Goal: Task Accomplishment & Management: Complete application form

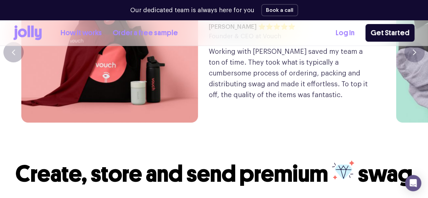
scroll to position [1588, 0]
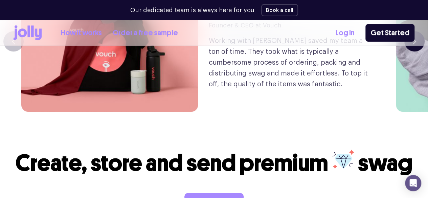
click at [408, 51] on button "button" at bounding box center [414, 41] width 20 height 20
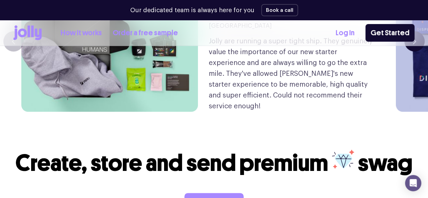
click at [410, 51] on button "button" at bounding box center [414, 41] width 20 height 20
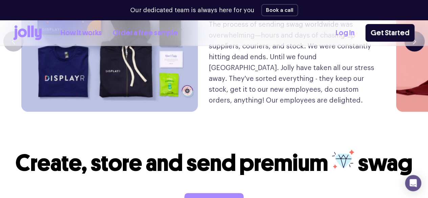
click at [407, 51] on button "button" at bounding box center [414, 41] width 20 height 20
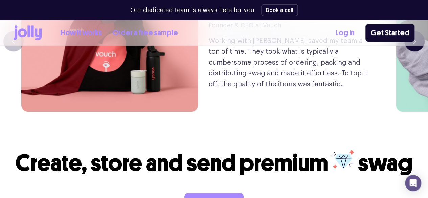
click at [413, 44] on icon "button" at bounding box center [414, 41] width 2 height 5
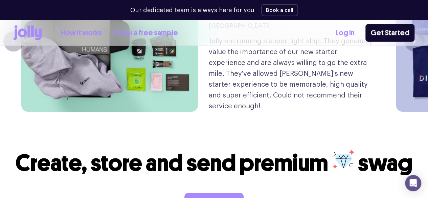
scroll to position [1622, 0]
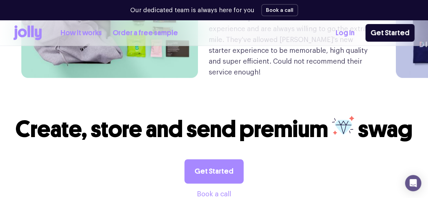
click at [412, 10] on icon "button" at bounding box center [413, 8] width 3 height 6
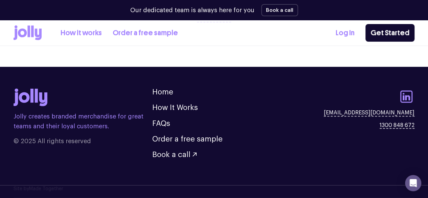
scroll to position [1842, 0]
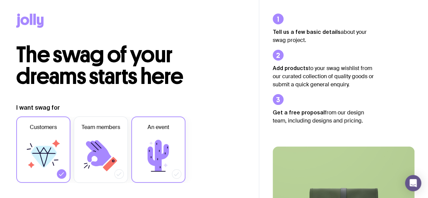
click at [159, 144] on icon at bounding box center [157, 155] width 21 height 31
click at [0, 0] on input "An event" at bounding box center [0, 0] width 0 height 0
click at [43, 145] on icon at bounding box center [43, 155] width 41 height 41
click at [0, 0] on input "Customers" at bounding box center [0, 0] width 0 height 0
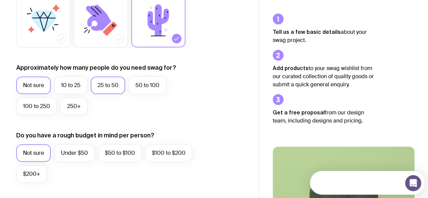
click at [102, 86] on label "25 to 50" at bounding box center [108, 85] width 34 height 18
click at [0, 0] on input "25 to 50" at bounding box center [0, 0] width 0 height 0
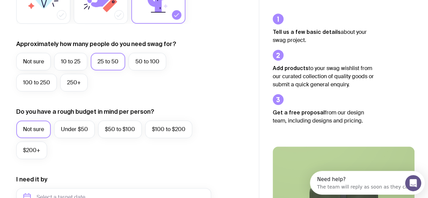
scroll to position [203, 0]
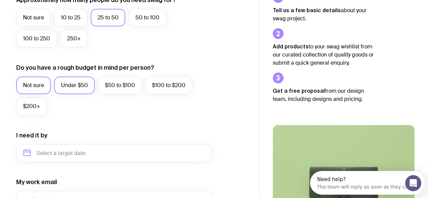
click at [84, 89] on label "Under $50" at bounding box center [74, 85] width 41 height 18
click at [0, 0] on input "Under $50" at bounding box center [0, 0] width 0 height 0
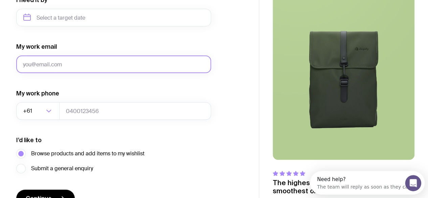
scroll to position [237, 0]
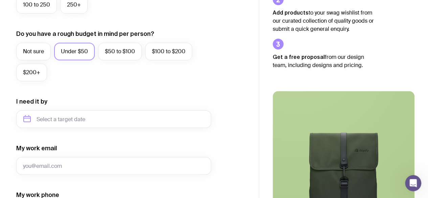
click at [131, 75] on div "Not sure Under $50 $50 to $100 $100 to $200 $200+" at bounding box center [113, 64] width 195 height 42
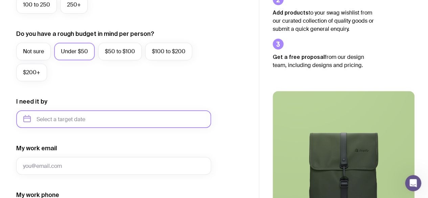
click at [80, 125] on input "text" at bounding box center [113, 119] width 195 height 18
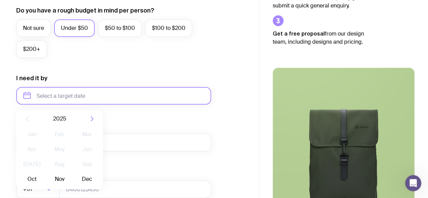
scroll to position [304, 0]
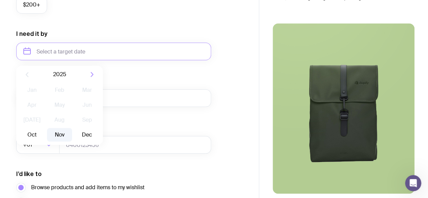
click at [55, 133] on button "Nov" at bounding box center [59, 135] width 25 height 14
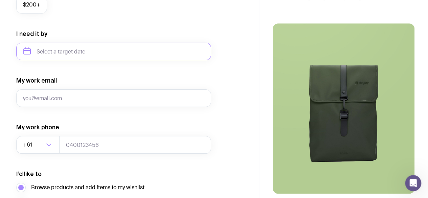
type input "November 2025"
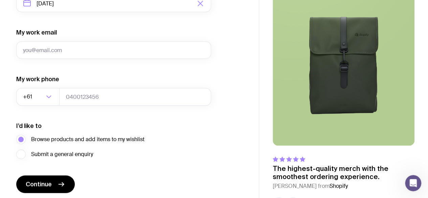
scroll to position [343, 0]
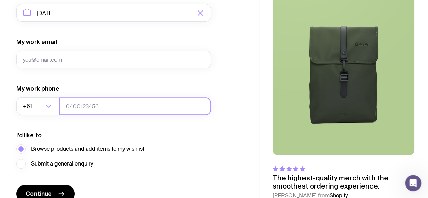
click at [82, 108] on input "tel" at bounding box center [135, 106] width 152 height 18
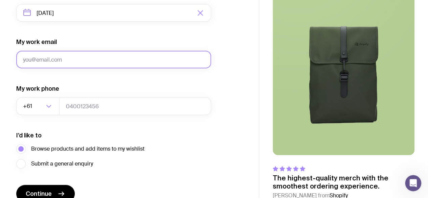
click at [66, 61] on input "My work email" at bounding box center [113, 60] width 195 height 18
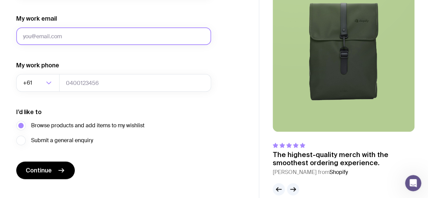
scroll to position [376, 0]
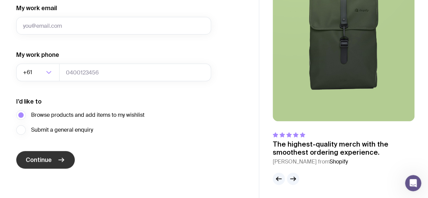
click at [56, 156] on button "Continue" at bounding box center [45, 160] width 58 height 18
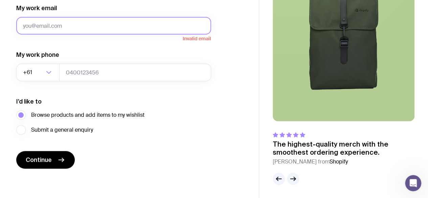
click at [88, 25] on input "My work email" at bounding box center [113, 26] width 195 height 18
type input "tami.halley@mtraustralia.com.au"
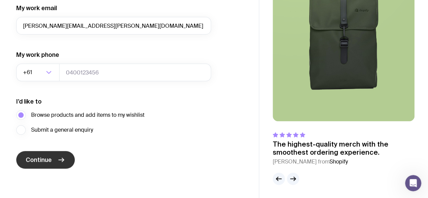
click at [47, 167] on button "Continue" at bounding box center [45, 160] width 58 height 18
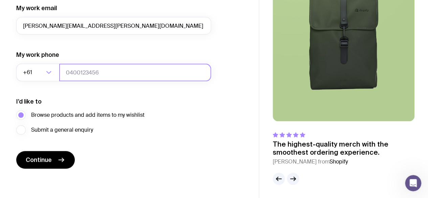
click at [100, 72] on input "tel" at bounding box center [135, 73] width 152 height 18
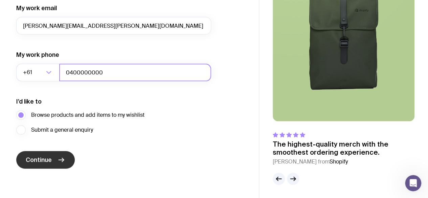
type input "0400000000"
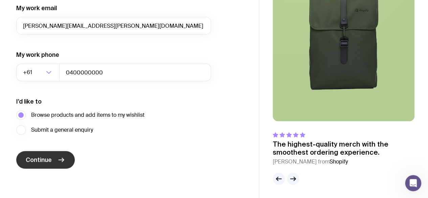
click at [45, 164] on button "Continue" at bounding box center [45, 160] width 58 height 18
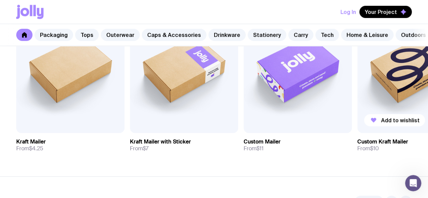
scroll to position [181, 0]
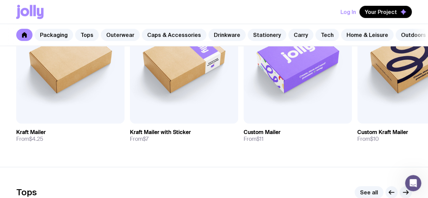
drag, startPoint x: 370, startPoint y: 168, endPoint x: 432, endPoint y: 158, distance: 63.3
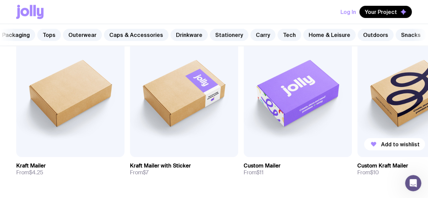
scroll to position [147, 0]
click at [199, 116] on img at bounding box center [184, 92] width 108 height 130
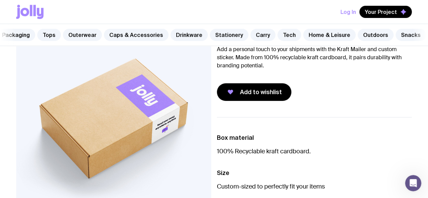
scroll to position [68, 0]
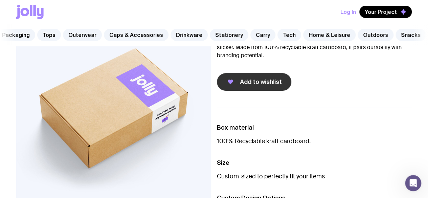
click at [270, 86] on span "Add to wishlist" at bounding box center [261, 82] width 42 height 8
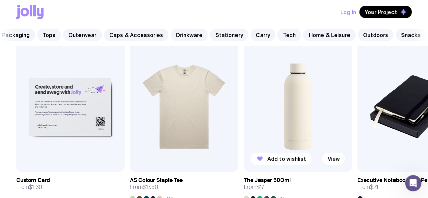
scroll to position [338, 0]
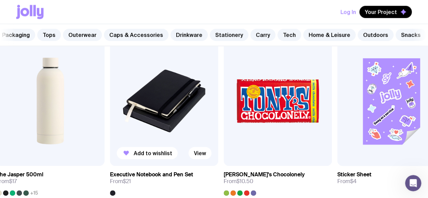
drag, startPoint x: 376, startPoint y: 129, endPoint x: 127, endPoint y: 107, distance: 249.8
click at [127, 107] on img at bounding box center [164, 101] width 108 height 130
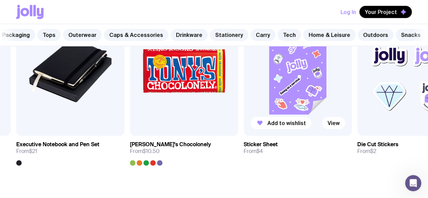
scroll to position [372, 0]
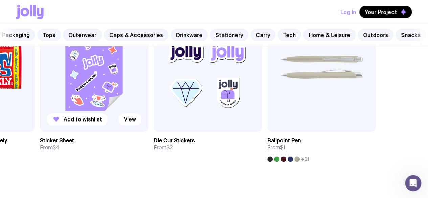
drag, startPoint x: 289, startPoint y: 96, endPoint x: 80, endPoint y: 95, distance: 208.9
click at [81, 95] on img at bounding box center [94, 67] width 108 height 130
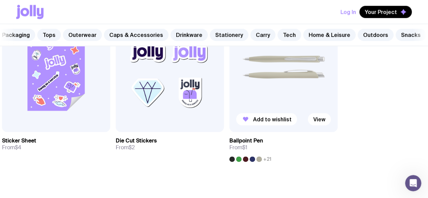
drag, startPoint x: 390, startPoint y: 90, endPoint x: 393, endPoint y: 123, distance: 33.9
click at [350, 122] on div "Add to wishlist View Custom Card From $1.30 Add to wishlist View AS Colour Stap…" at bounding box center [213, 82] width 395 height 160
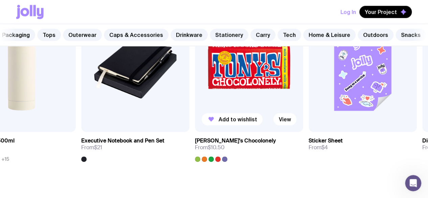
drag, startPoint x: 132, startPoint y: 104, endPoint x: 202, endPoint y: 114, distance: 70.3
click at [202, 114] on img at bounding box center [249, 67] width 108 height 130
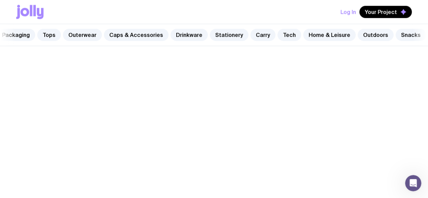
scroll to position [147, 0]
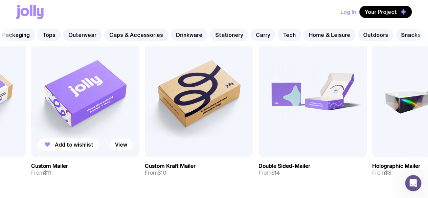
drag, startPoint x: 294, startPoint y: 122, endPoint x: 58, endPoint y: 121, distance: 236.2
click at [58, 121] on img at bounding box center [85, 92] width 108 height 130
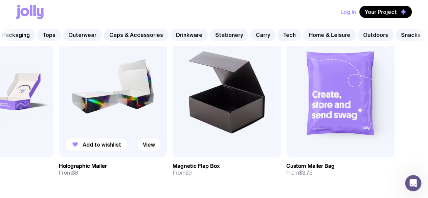
drag, startPoint x: 293, startPoint y: 132, endPoint x: 106, endPoint y: 126, distance: 187.0
click at [106, 126] on img at bounding box center [113, 92] width 108 height 130
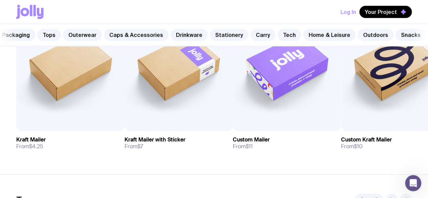
scroll to position [181, 0]
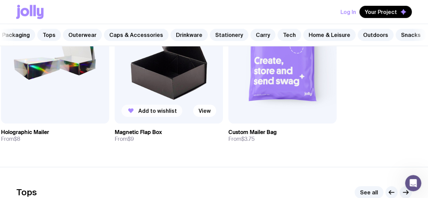
drag, startPoint x: 214, startPoint y: 110, endPoint x: 126, endPoint y: 125, distance: 89.5
click at [126, 123] on div "Add to wishlist View" at bounding box center [169, 59] width 108 height 130
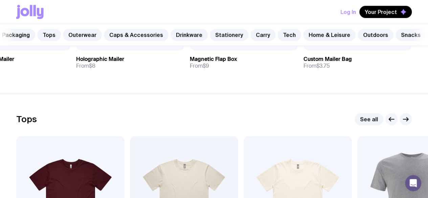
scroll to position [384, 0]
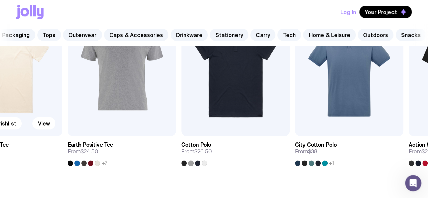
drag, startPoint x: 206, startPoint y: 123, endPoint x: 5, endPoint y: 103, distance: 202.1
click at [0, 114] on img at bounding box center [8, 71] width 108 height 130
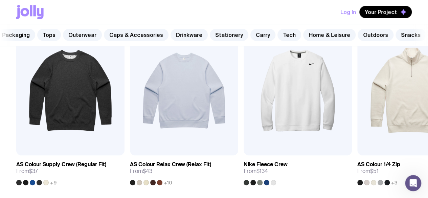
scroll to position [587, 0]
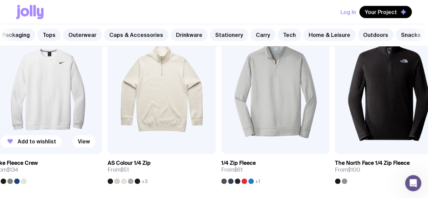
drag, startPoint x: 295, startPoint y: 102, endPoint x: 30, endPoint y: 100, distance: 265.0
click at [32, 101] on img at bounding box center [48, 89] width 108 height 130
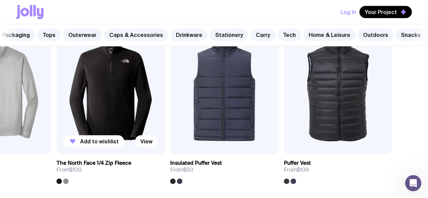
drag, startPoint x: 182, startPoint y: 117, endPoint x: 55, endPoint y: 118, distance: 127.8
click at [82, 119] on div "Add to wishlist View AS Colour Supply Crew (Regular Fit) From $37 +9 Add to wis…" at bounding box center [213, 104] width 395 height 160
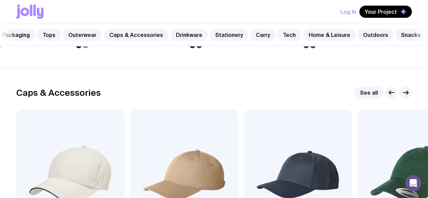
scroll to position [756, 0]
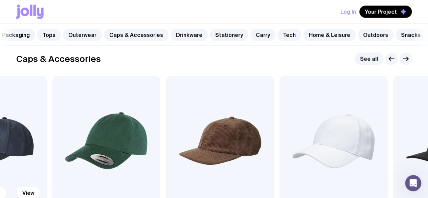
drag, startPoint x: 331, startPoint y: 151, endPoint x: 0, endPoint y: 136, distance: 331.5
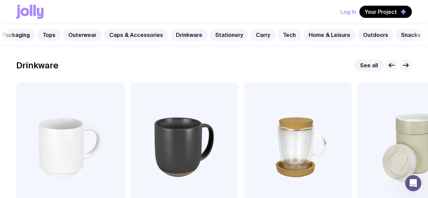
scroll to position [992, 0]
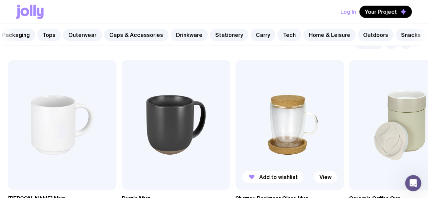
drag, startPoint x: 315, startPoint y: 152, endPoint x: 35, endPoint y: 156, distance: 280.2
click at [235, 156] on img at bounding box center [289, 125] width 108 height 130
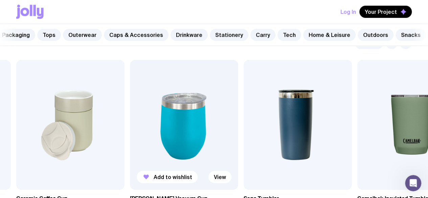
scroll to position [1026, 0]
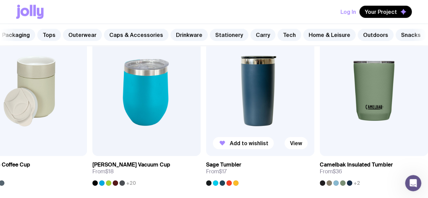
drag, startPoint x: 228, startPoint y: 117, endPoint x: 48, endPoint y: 117, distance: 180.1
click at [206, 117] on img at bounding box center [260, 91] width 108 height 130
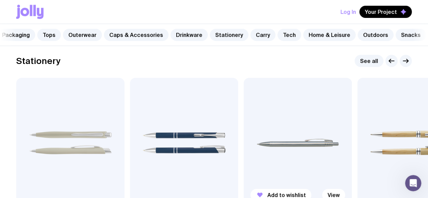
scroll to position [1229, 0]
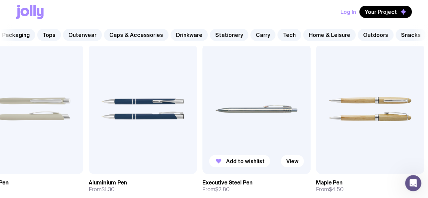
drag, startPoint x: 257, startPoint y: 123, endPoint x: 28, endPoint y: 137, distance: 228.9
click at [202, 137] on img at bounding box center [256, 109] width 108 height 130
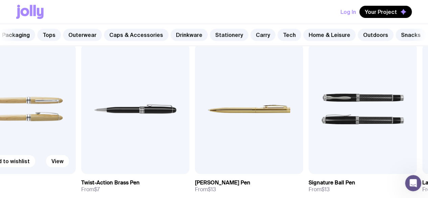
drag, startPoint x: 205, startPoint y: 126, endPoint x: 0, endPoint y: 142, distance: 205.4
click at [0, 145] on img at bounding box center [22, 109] width 108 height 130
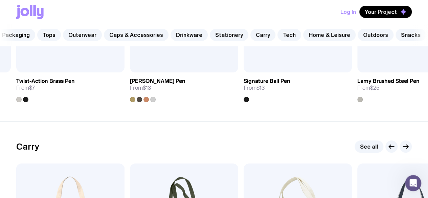
scroll to position [1432, 0]
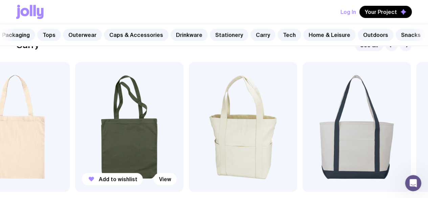
drag, startPoint x: 201, startPoint y: 130, endPoint x: 3, endPoint y: 146, distance: 198.0
click at [16, 148] on div "Add to wishlist View Cotton Tote From $3.50 Add to wishlist View Staple Tote Fr…" at bounding box center [213, 142] width 395 height 160
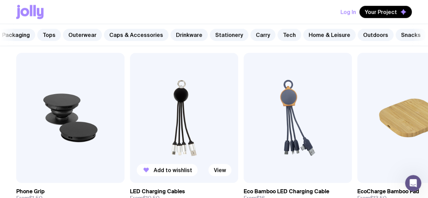
scroll to position [1702, 0]
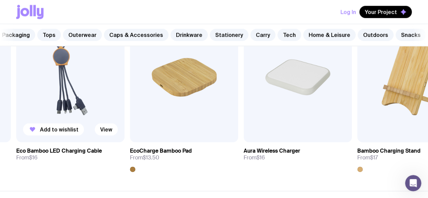
drag, startPoint x: 267, startPoint y: 107, endPoint x: 4, endPoint y: 128, distance: 264.1
click at [16, 128] on img at bounding box center [70, 77] width 108 height 130
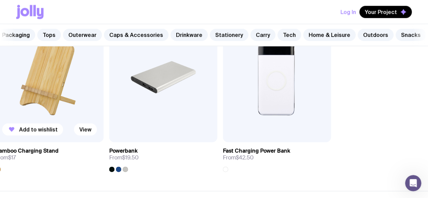
drag, startPoint x: 369, startPoint y: 115, endPoint x: 80, endPoint y: 125, distance: 289.1
click at [80, 126] on div "Add to wishlist View Phone Grip From $1.50 Add to wishlist View LED Charging Ca…" at bounding box center [213, 92] width 395 height 160
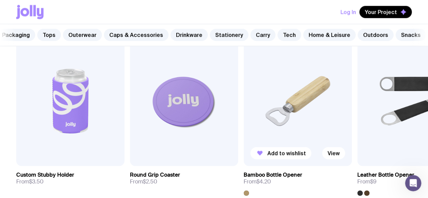
scroll to position [1905, 0]
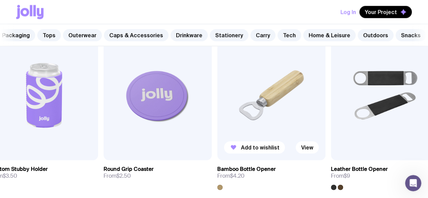
drag, startPoint x: 274, startPoint y: 123, endPoint x: 3, endPoint y: 134, distance: 270.9
click at [217, 135] on img at bounding box center [271, 95] width 108 height 130
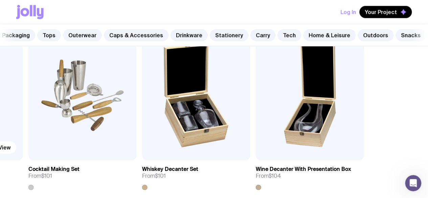
drag, startPoint x: 245, startPoint y: 113, endPoint x: 20, endPoint y: 135, distance: 226.2
click at [20, 135] on div "Add to wishlist View Custom Stubby Holder From $3.50 Add to wishlist View Round…" at bounding box center [213, 110] width 395 height 160
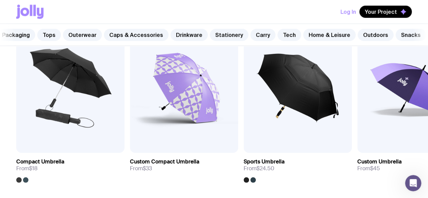
scroll to position [2141, 0]
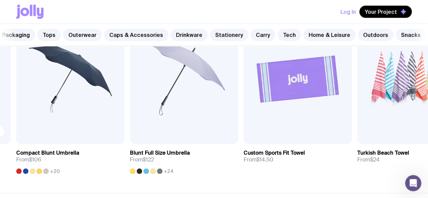
drag, startPoint x: 358, startPoint y: 112, endPoint x: 0, endPoint y: 131, distance: 358.8
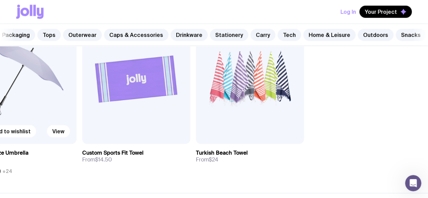
drag, startPoint x: 303, startPoint y: 107, endPoint x: 5, endPoint y: 121, distance: 298.1
click at [16, 121] on div "Add to wishlist View Compact Umbrella From $18 Add to wishlist View Custom Comp…" at bounding box center [213, 94] width 395 height 160
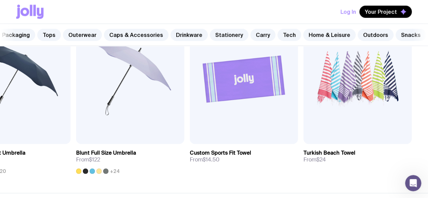
drag, startPoint x: 33, startPoint y: 100, endPoint x: 432, endPoint y: 152, distance: 402.5
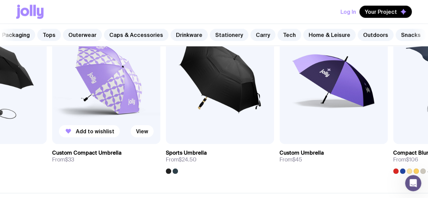
drag, startPoint x: 58, startPoint y: 108, endPoint x: 195, endPoint y: 113, distance: 136.6
click at [160, 113] on img at bounding box center [106, 79] width 108 height 130
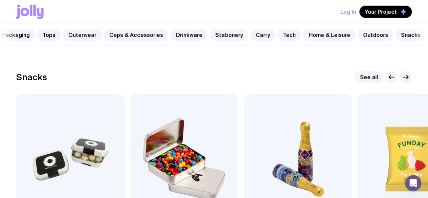
scroll to position [2344, 0]
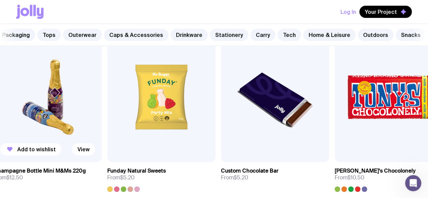
drag, startPoint x: 282, startPoint y: 121, endPoint x: 18, endPoint y: 119, distance: 263.6
click at [21, 120] on img at bounding box center [48, 97] width 108 height 130
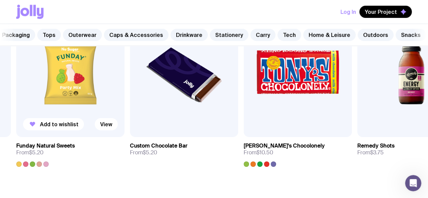
scroll to position [2378, 0]
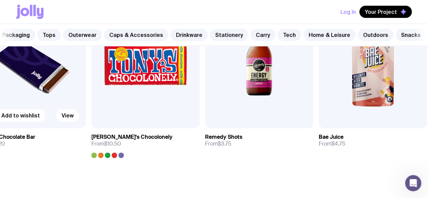
drag, startPoint x: 152, startPoint y: 101, endPoint x: 7, endPoint y: 98, distance: 144.7
click at [8, 98] on img at bounding box center [32, 63] width 108 height 130
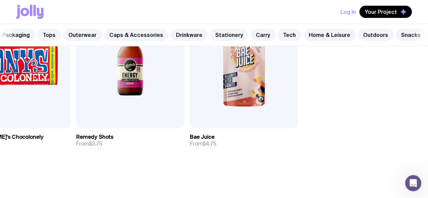
drag, startPoint x: 249, startPoint y: 91, endPoint x: 420, endPoint y: 146, distance: 179.4
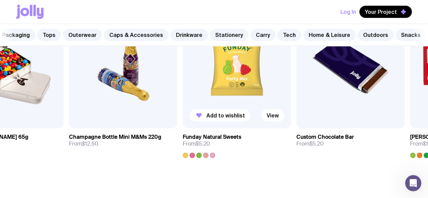
drag, startPoint x: 312, startPoint y: 124, endPoint x: 287, endPoint y: 125, distance: 25.4
click at [287, 125] on img at bounding box center [236, 63] width 108 height 130
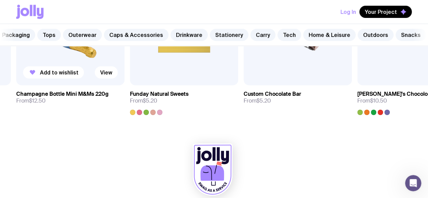
scroll to position [2412, 0]
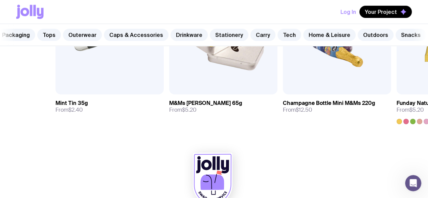
drag, startPoint x: 103, startPoint y: 94, endPoint x: 415, endPoint y: 124, distance: 313.4
click at [414, 124] on div "Snacks See all Add to wishlist View Mint Tin 35g From $2.40 Add to wishlist Vie…" at bounding box center [214, 33] width 428 height 182
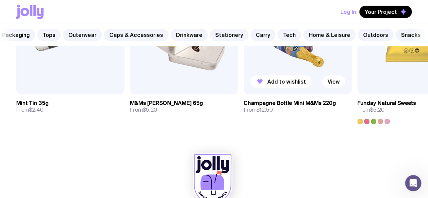
scroll to position [2378, 0]
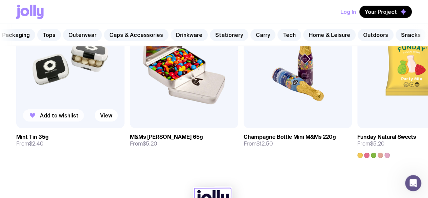
click at [74, 119] on span "Add to wishlist" at bounding box center [59, 115] width 39 height 7
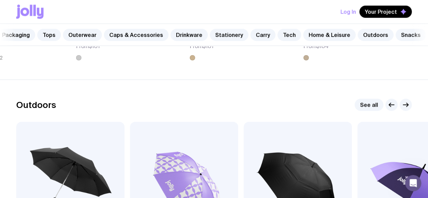
scroll to position [1939, 0]
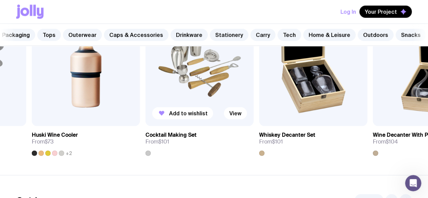
drag, startPoint x: 110, startPoint y: 104, endPoint x: 415, endPoint y: 154, distance: 309.1
click at [253, 153] on div "Add to wishlist View Cocktail Making Set From $101" at bounding box center [199, 76] width 108 height 160
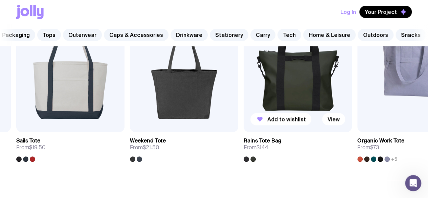
scroll to position [1465, 0]
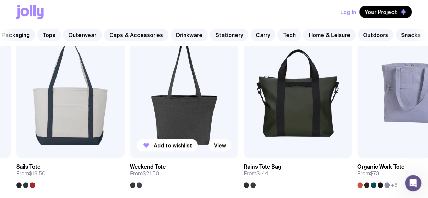
drag, startPoint x: 38, startPoint y: 91, endPoint x: 238, endPoint y: 128, distance: 203.2
click at [238, 128] on div "Add to wishlist View Cotton Tote From $3.50 Add to wishlist View Staple Tote Fr…" at bounding box center [213, 108] width 395 height 160
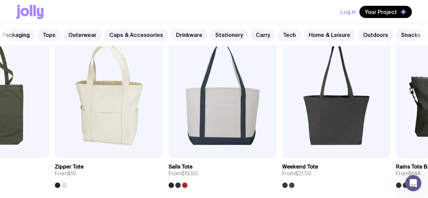
drag, startPoint x: 99, startPoint y: 106, endPoint x: 432, endPoint y: 128, distance: 333.6
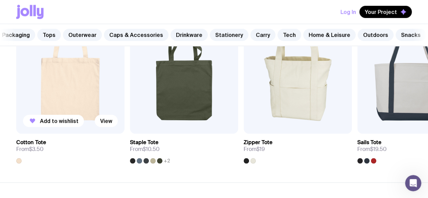
scroll to position [1499, 0]
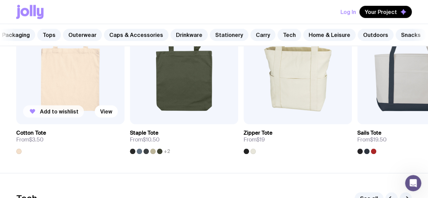
click at [63, 115] on span "Add to wishlist" at bounding box center [59, 111] width 39 height 7
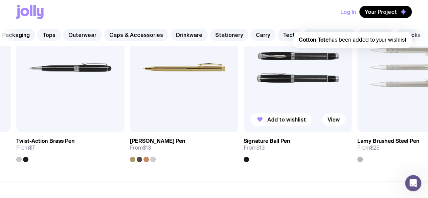
scroll to position [1296, 0]
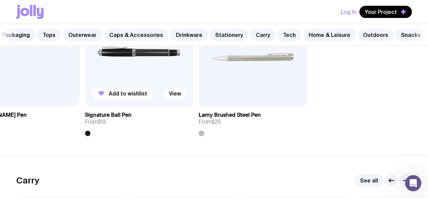
drag, startPoint x: 379, startPoint y: 95, endPoint x: 126, endPoint y: 99, distance: 252.8
click at [126, 99] on div "Add to wishlist View Ballpoint Pen From $1 +21 Add to wishlist View Aluminium P…" at bounding box center [213, 56] width 395 height 160
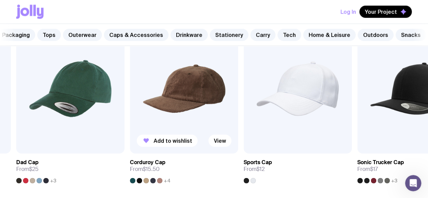
scroll to position [823, 0]
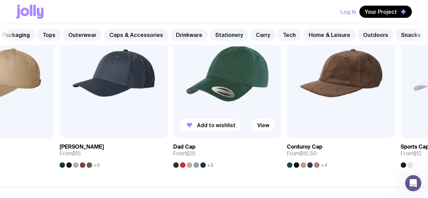
drag, startPoint x: 86, startPoint y: 97, endPoint x: 393, endPoint y: 147, distance: 310.8
click at [281, 138] on div "Add to wishlist View" at bounding box center [227, 73] width 108 height 130
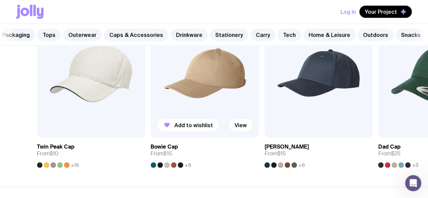
drag, startPoint x: 168, startPoint y: 106, endPoint x: 224, endPoint y: 116, distance: 57.3
click at [224, 116] on img at bounding box center [204, 73] width 108 height 130
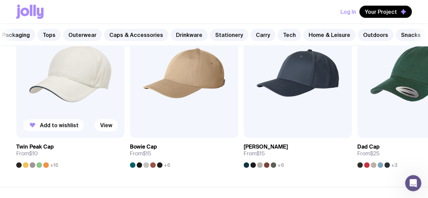
click at [53, 128] on span "Add to wishlist" at bounding box center [59, 125] width 39 height 7
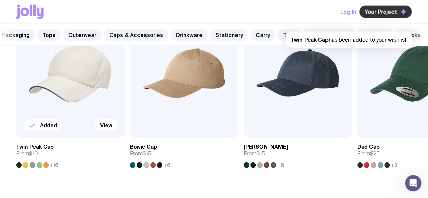
click at [397, 15] on button "Your Project" at bounding box center [385, 12] width 52 height 12
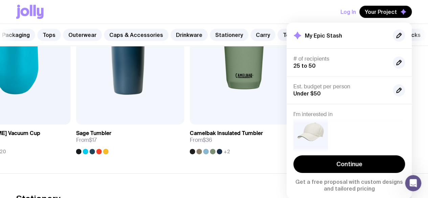
scroll to position [1060, 0]
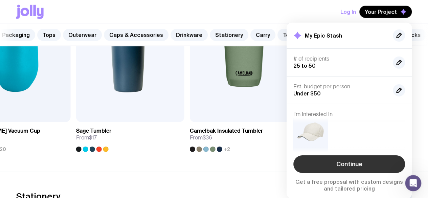
click at [351, 162] on link "Continue" at bounding box center [349, 164] width 112 height 18
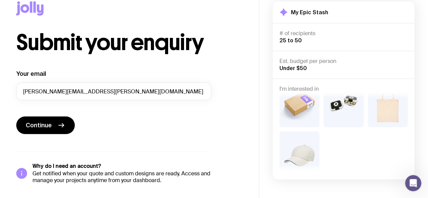
scroll to position [28, 0]
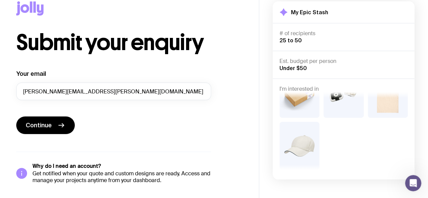
click at [261, 13] on div "My Epic Stash # of recipients 25 to 50 Est. budget per person Under $50 I'm int…" at bounding box center [343, 127] width 169 height 279
